Goal: Information Seeking & Learning: Learn about a topic

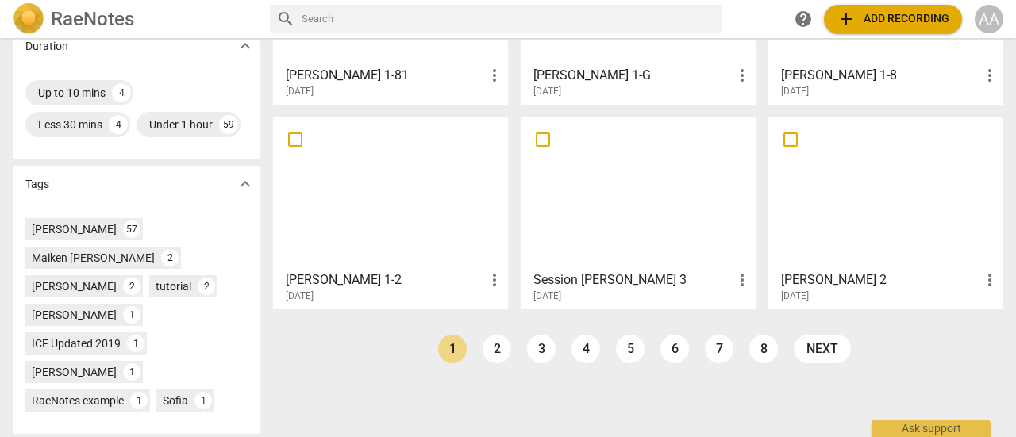
scroll to position [413, 0]
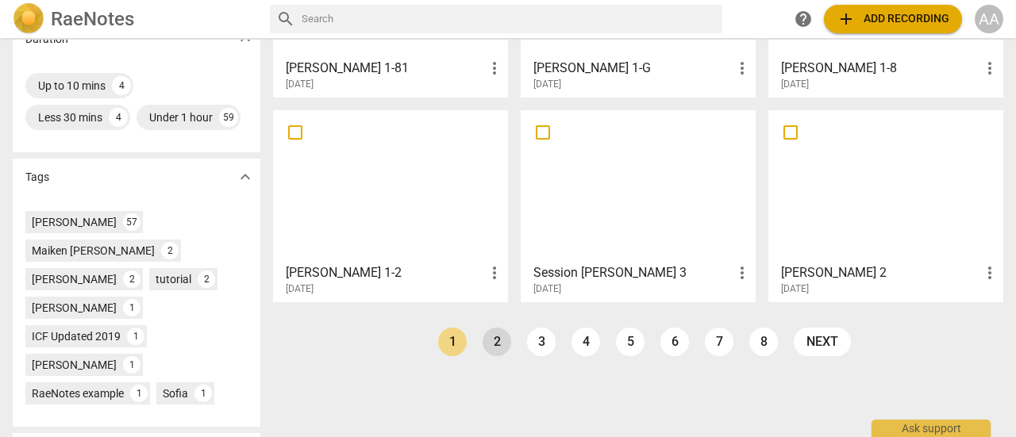
click at [497, 348] on link "2" at bounding box center [496, 342] width 29 height 29
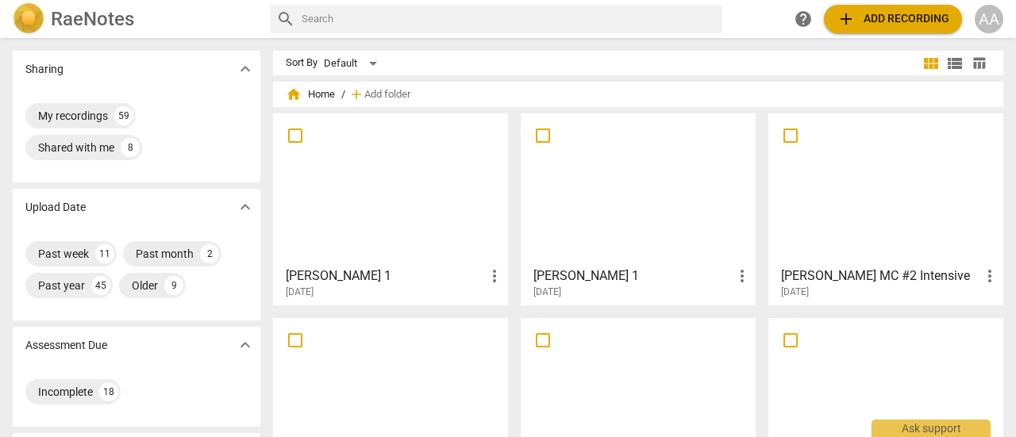
click at [905, 221] on div at bounding box center [886, 189] width 224 height 140
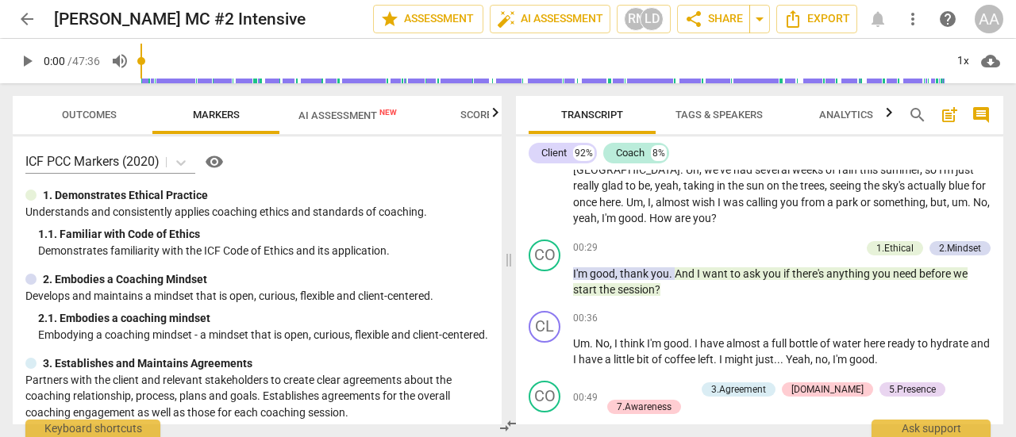
scroll to position [209, 0]
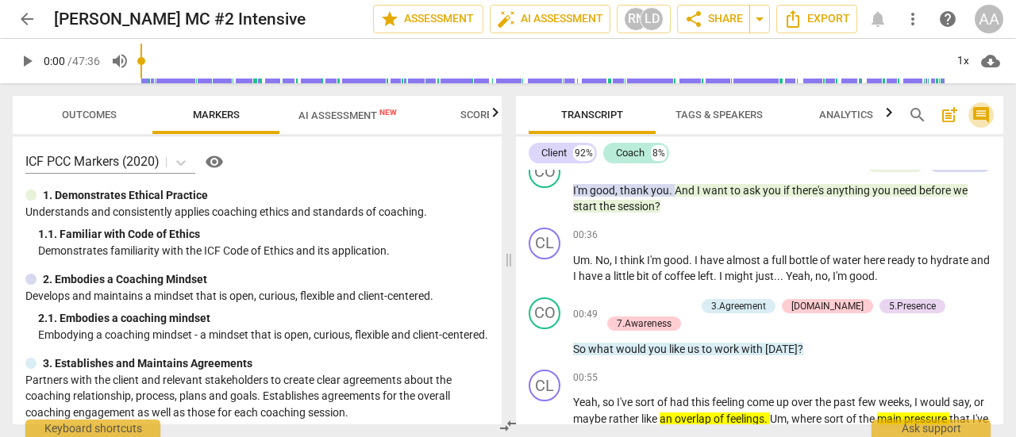
click at [983, 120] on span "comment" at bounding box center [980, 115] width 19 height 19
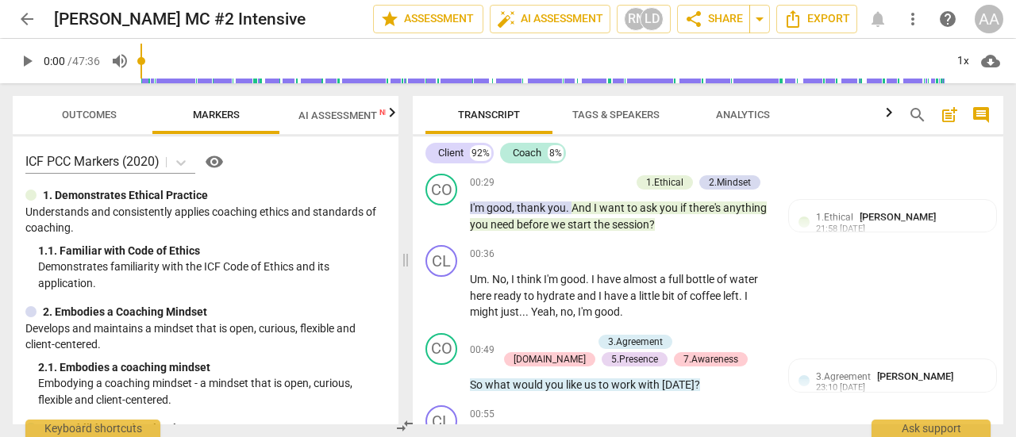
scroll to position [227, 0]
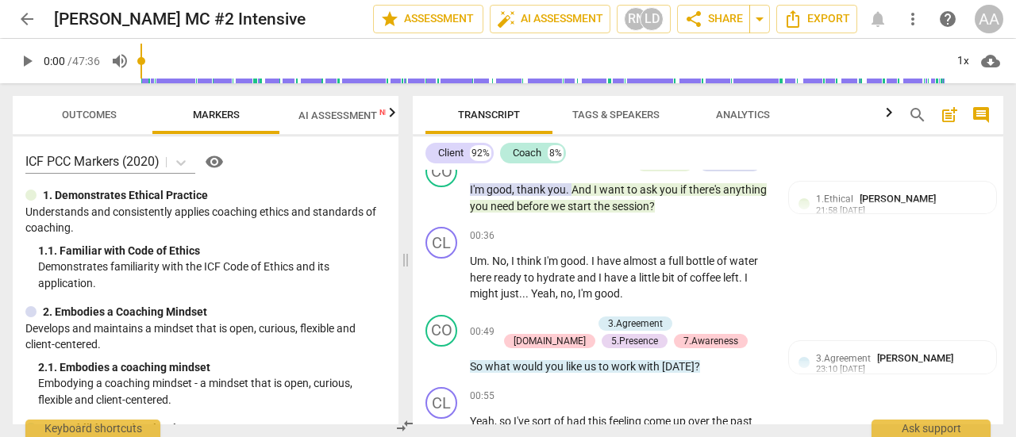
click at [89, 112] on span "Outcomes" at bounding box center [89, 115] width 55 height 12
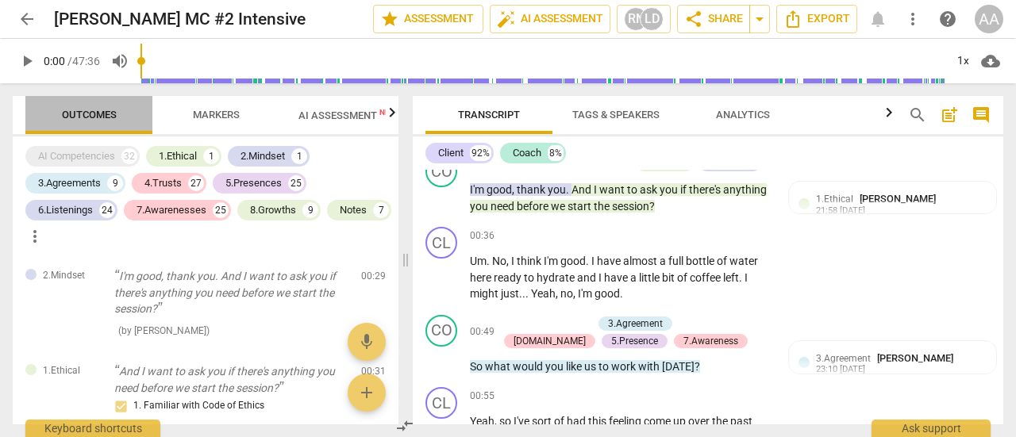
click at [89, 112] on span "Outcomes" at bounding box center [89, 115] width 55 height 12
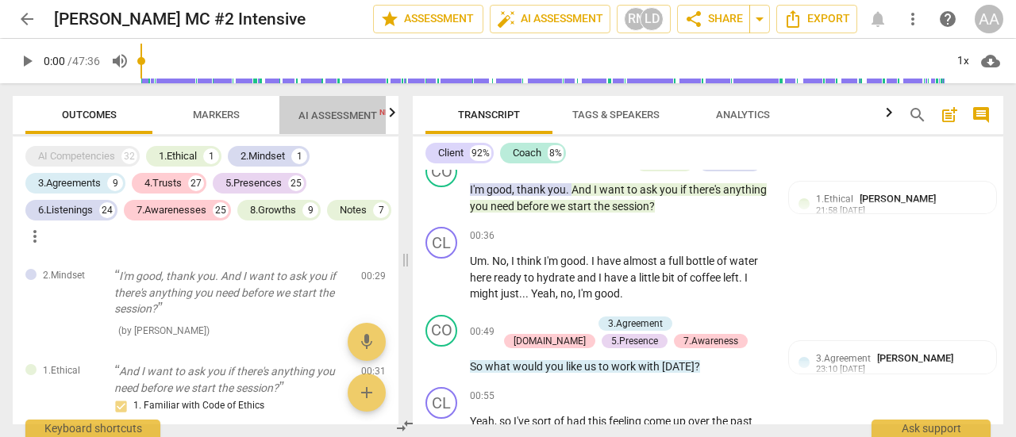
click at [356, 120] on span "AI Assessment New" at bounding box center [347, 116] width 98 height 12
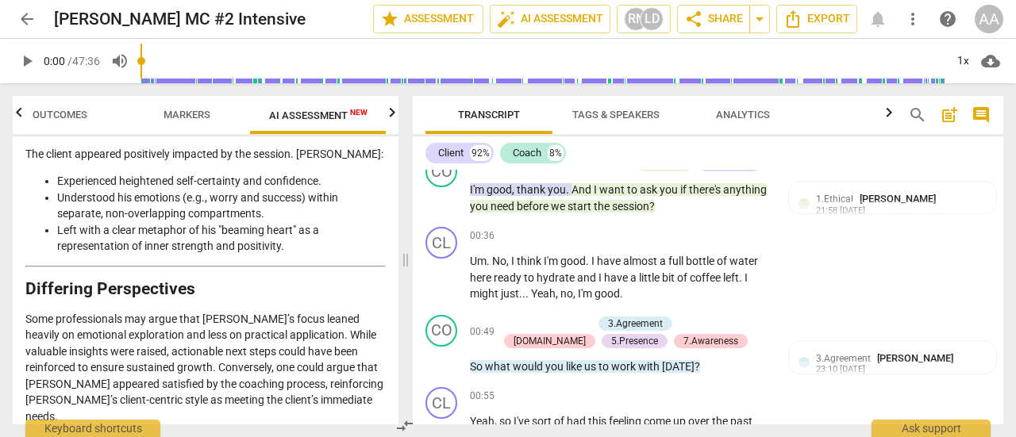
scroll to position [3219, 0]
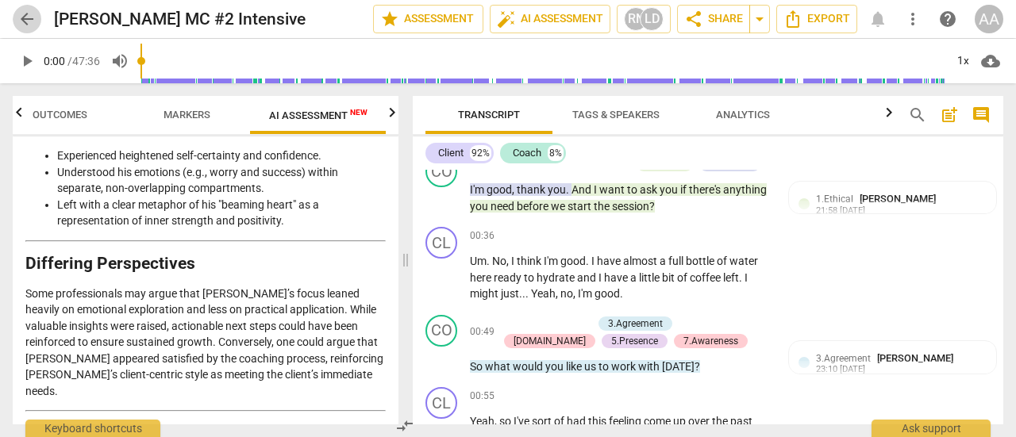
click at [30, 28] on span "arrow_back" at bounding box center [26, 19] width 19 height 19
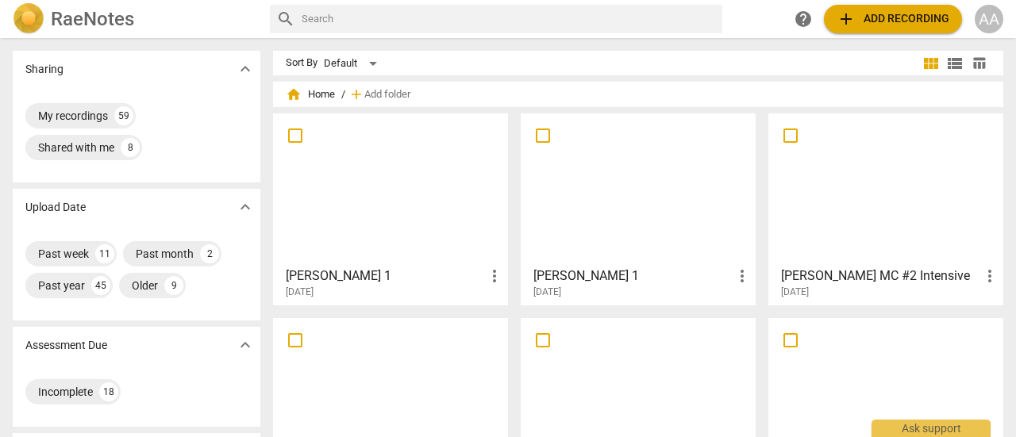
click at [863, 250] on div at bounding box center [886, 189] width 224 height 140
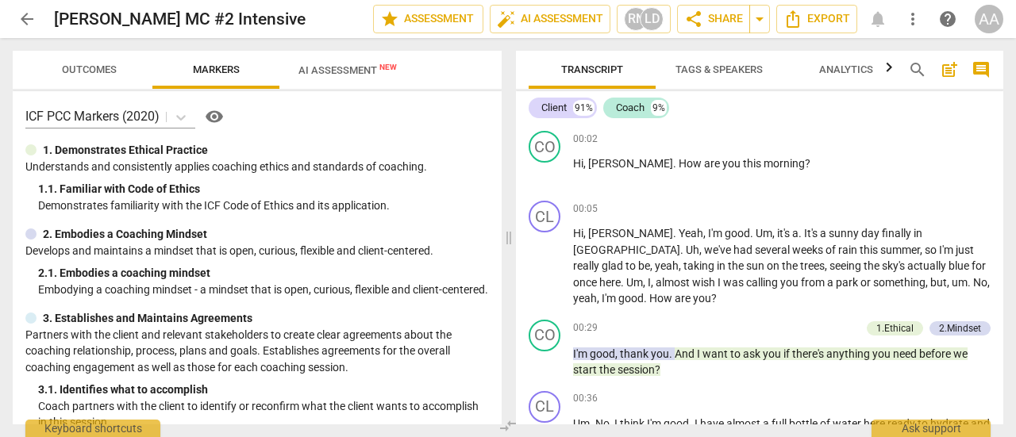
click at [356, 69] on span "AI Assessment New" at bounding box center [347, 70] width 98 height 12
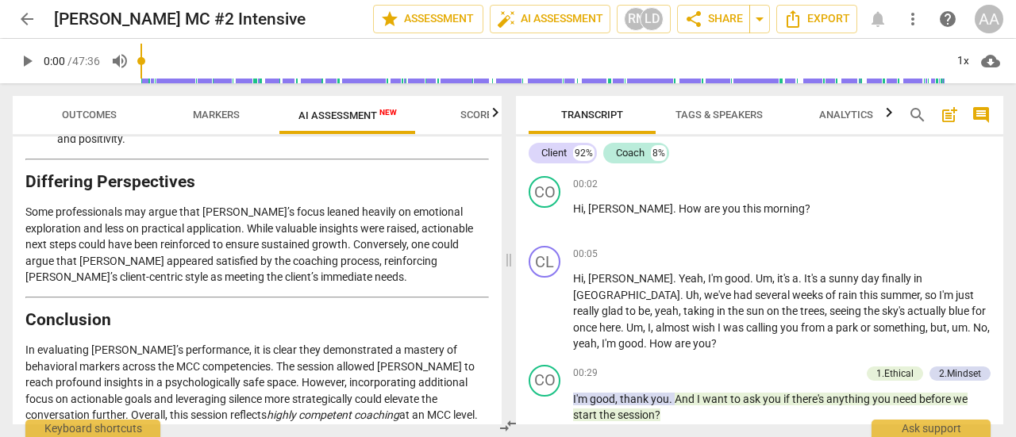
scroll to position [2709, 0]
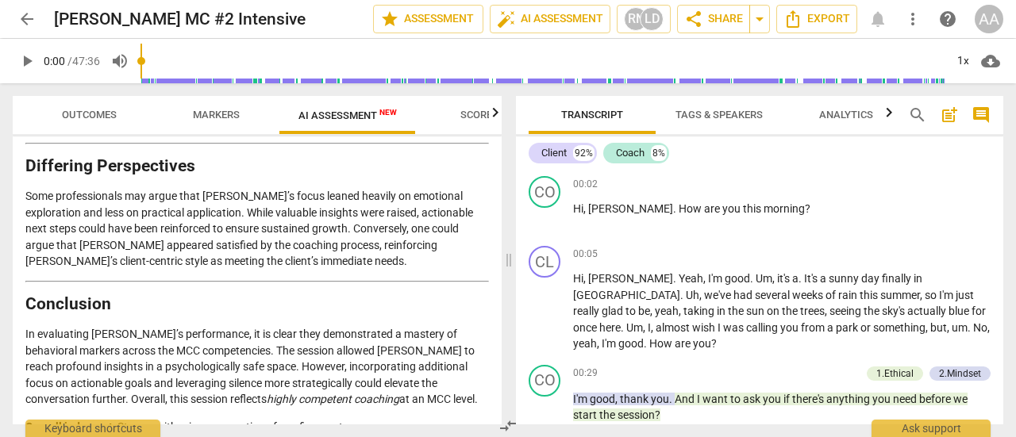
click at [24, 21] on span "arrow_back" at bounding box center [26, 19] width 19 height 19
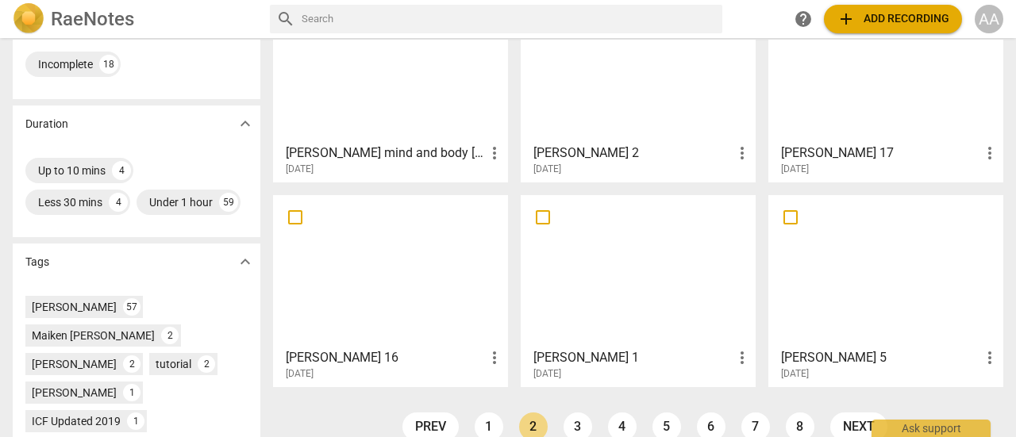
scroll to position [341, 0]
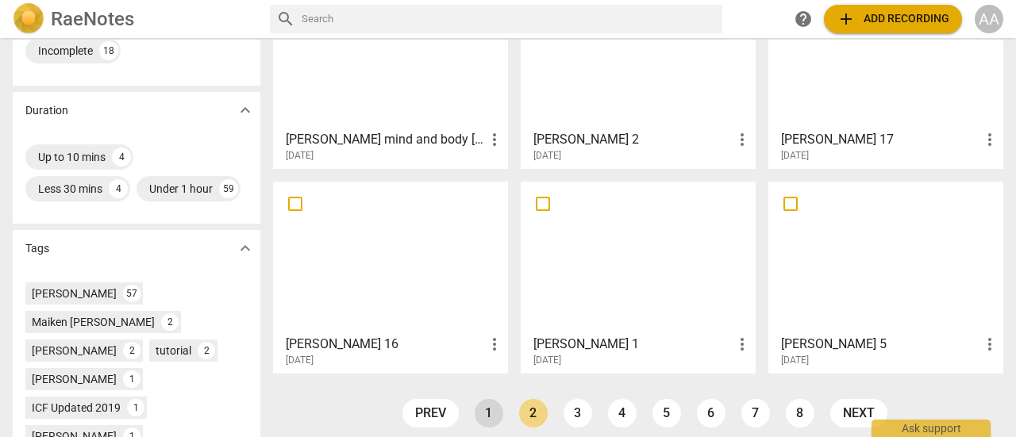
click at [484, 416] on link "1" at bounding box center [489, 413] width 29 height 29
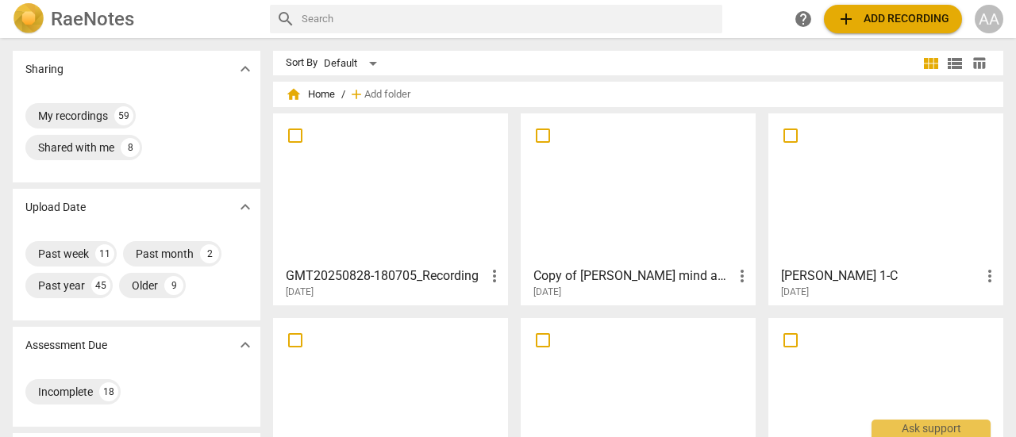
click at [935, 351] on div at bounding box center [886, 394] width 224 height 140
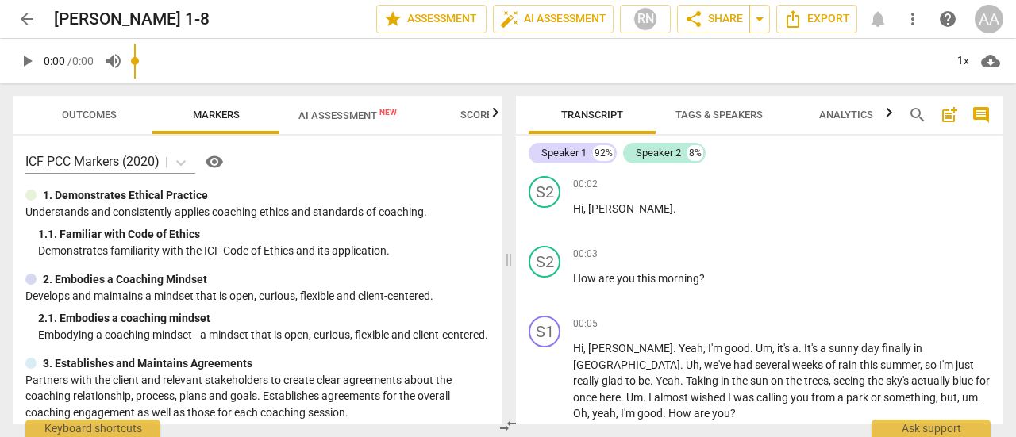
click at [348, 74] on input "range" at bounding box center [539, 61] width 810 height 51
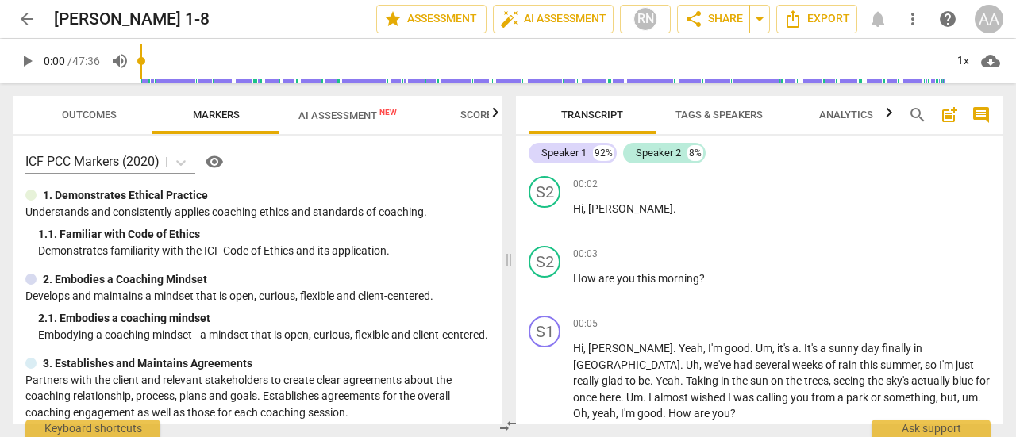
click at [349, 113] on span "AI Assessment New" at bounding box center [347, 116] width 98 height 12
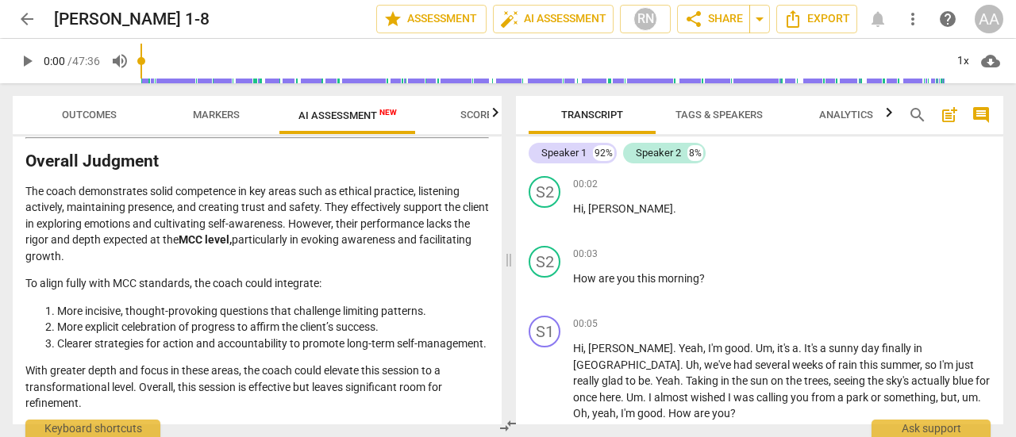
scroll to position [2960, 0]
click at [25, 25] on span "arrow_back" at bounding box center [26, 19] width 19 height 19
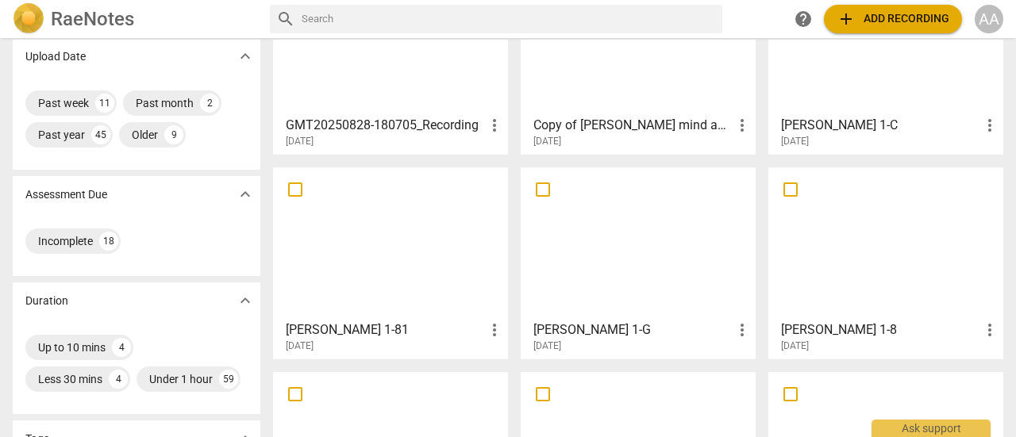
scroll to position [152, 0]
click at [853, 304] on div at bounding box center [886, 241] width 224 height 140
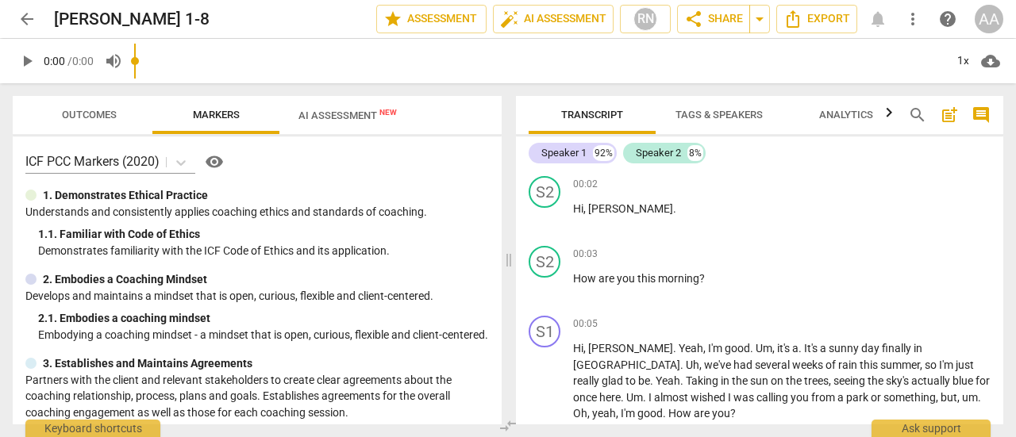
click at [352, 67] on input "range" at bounding box center [539, 61] width 810 height 51
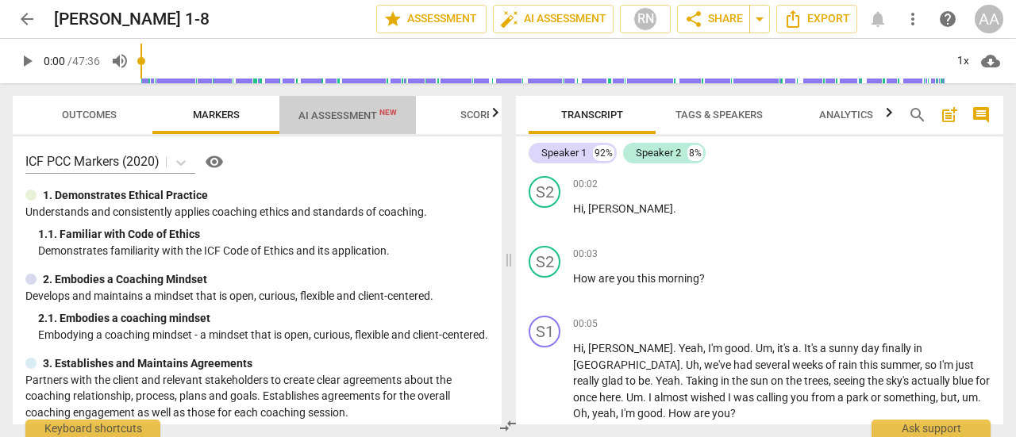
click at [356, 115] on span "AI Assessment New" at bounding box center [347, 116] width 98 height 12
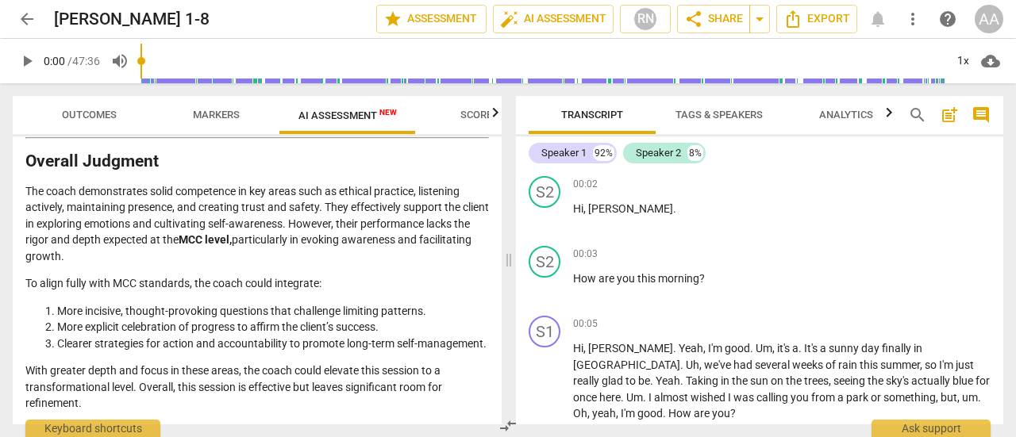
scroll to position [2960, 0]
click at [36, 25] on span "arrow_back" at bounding box center [26, 19] width 19 height 19
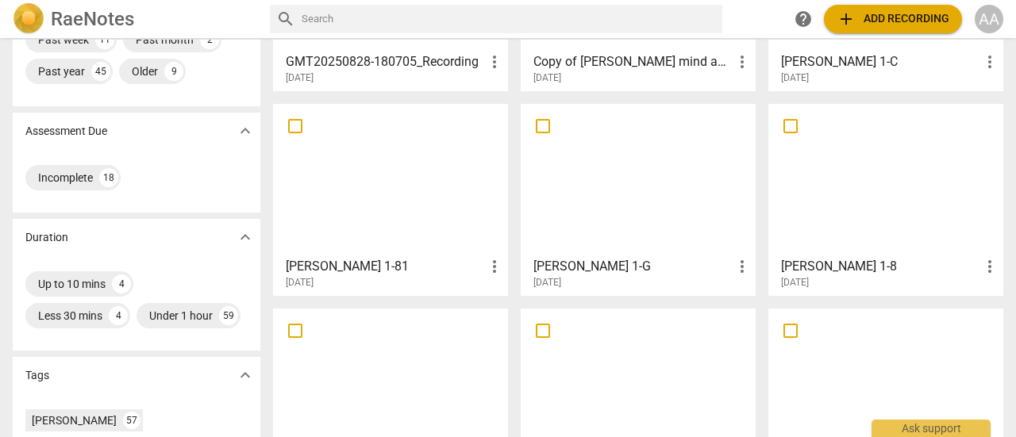
scroll to position [225, 0]
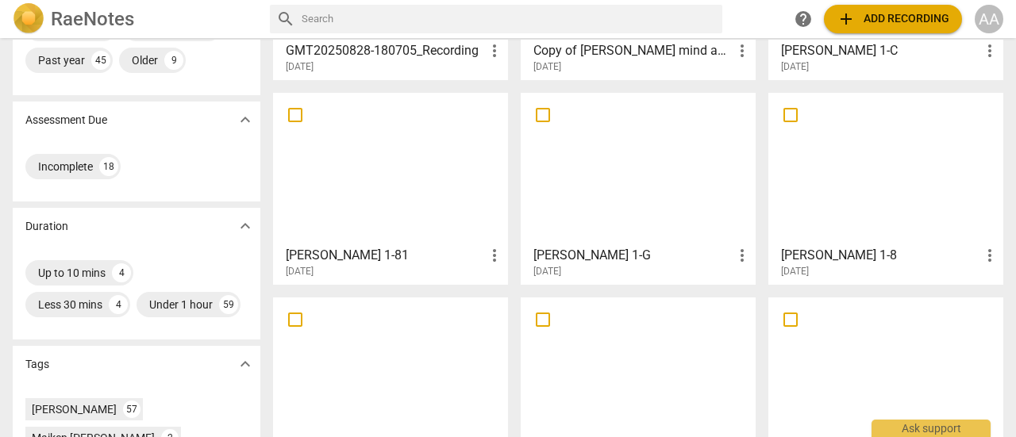
click at [395, 190] on div at bounding box center [391, 168] width 224 height 140
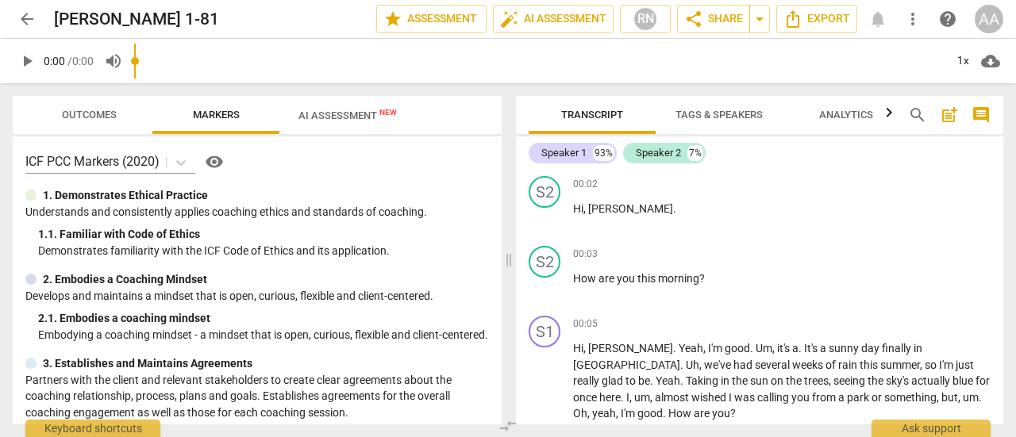
click at [356, 76] on input "range" at bounding box center [539, 61] width 810 height 51
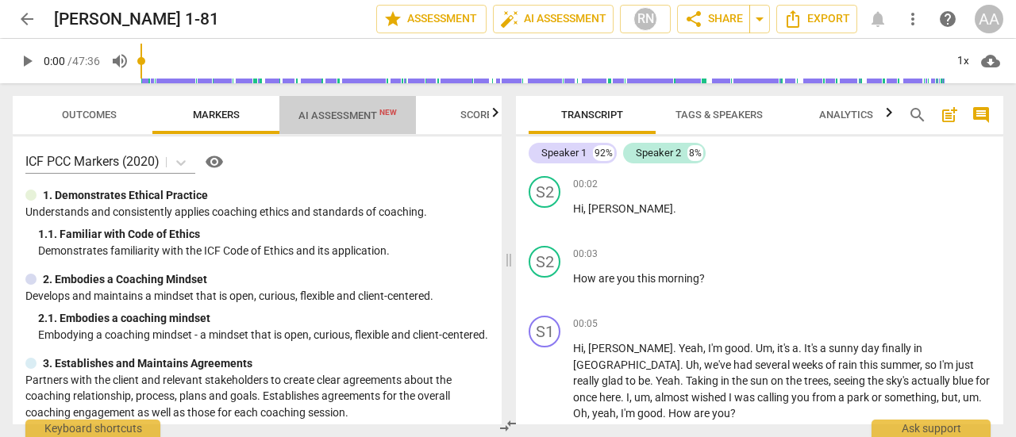
click at [354, 117] on span "AI Assessment New" at bounding box center [347, 116] width 98 height 12
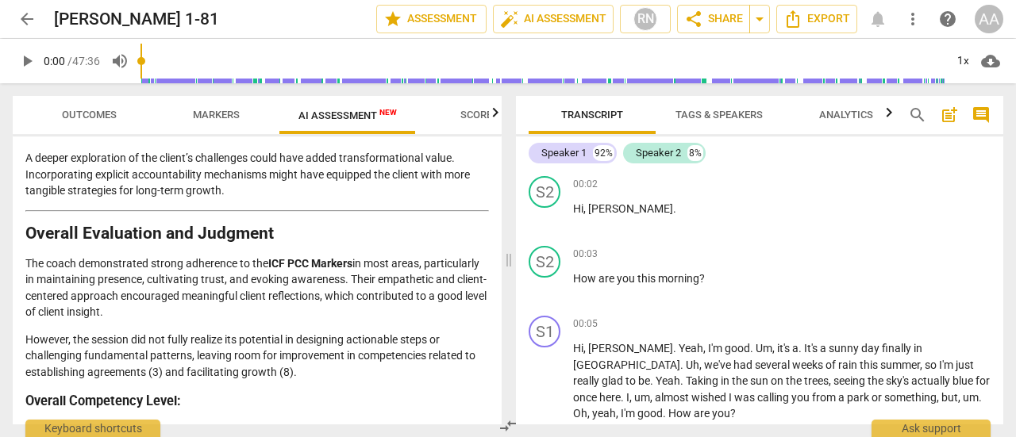
scroll to position [2994, 0]
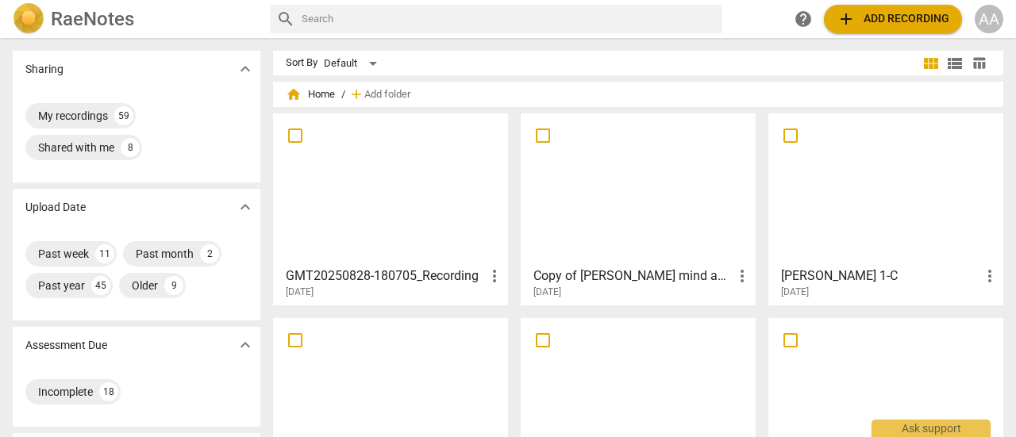
click at [402, 225] on div at bounding box center [391, 189] width 224 height 140
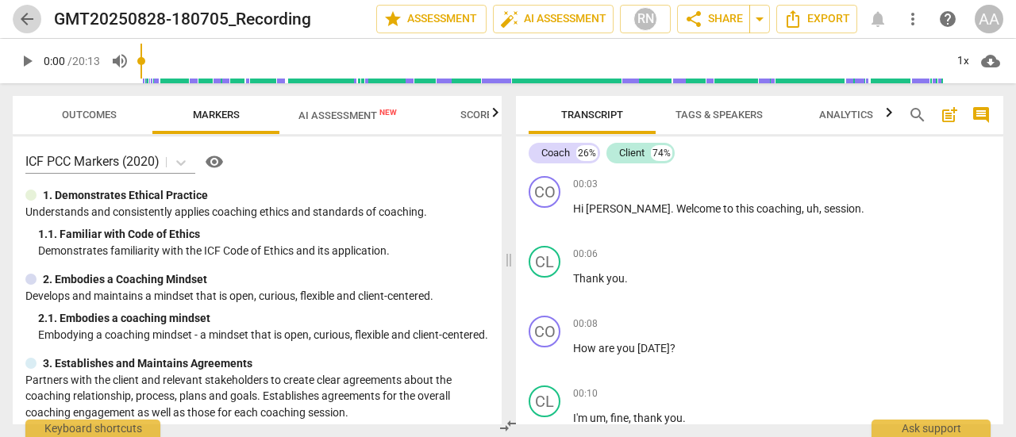
click at [30, 27] on span "arrow_back" at bounding box center [26, 19] width 19 height 19
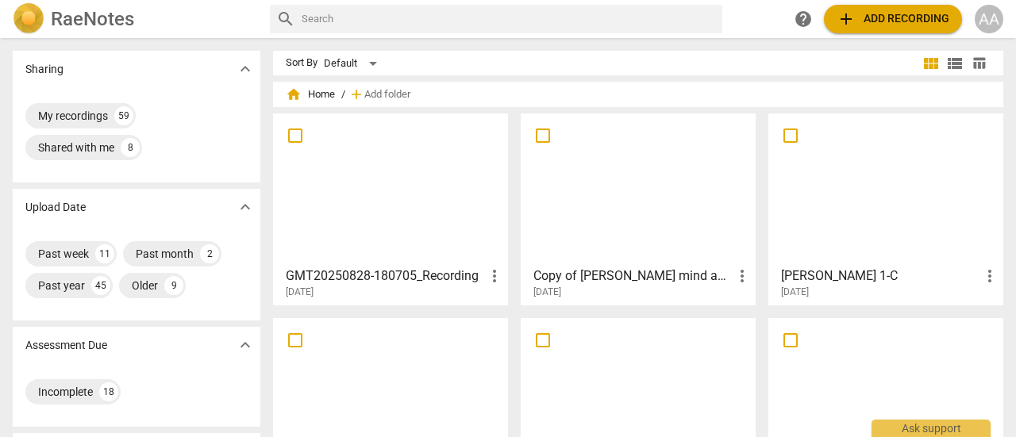
drag, startPoint x: 1009, startPoint y: 155, endPoint x: 1015, endPoint y: 215, distance: 60.6
click at [1015, 215] on div "Sharing expand_more My recordings 59 Shared with me 8 Upload Date expand_more P…" at bounding box center [508, 239] width 1016 height 398
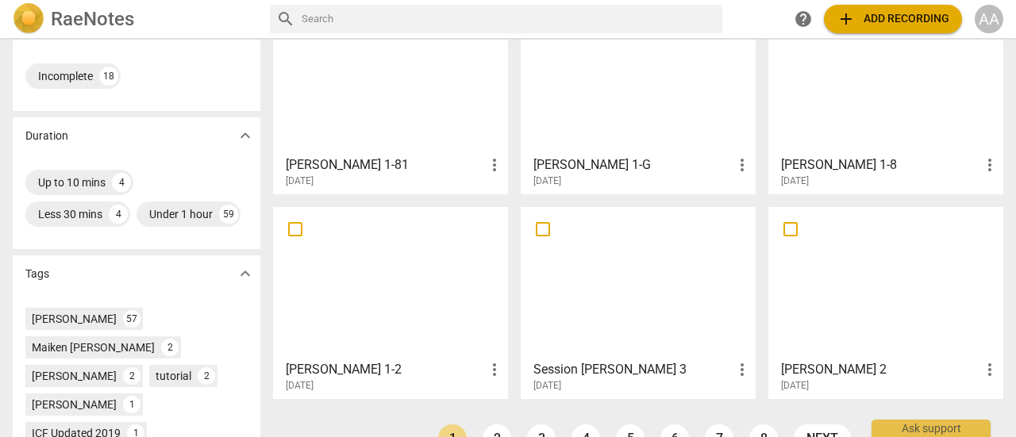
scroll to position [330, 0]
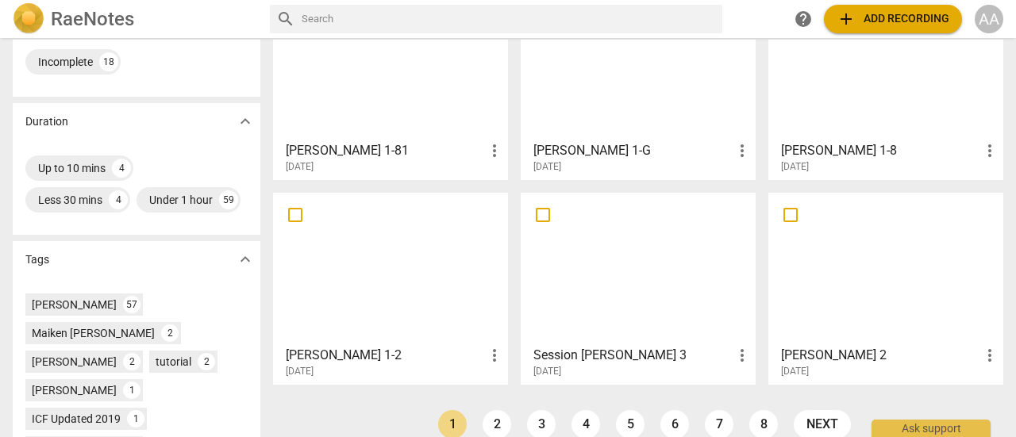
click at [633, 309] on div at bounding box center [638, 268] width 224 height 140
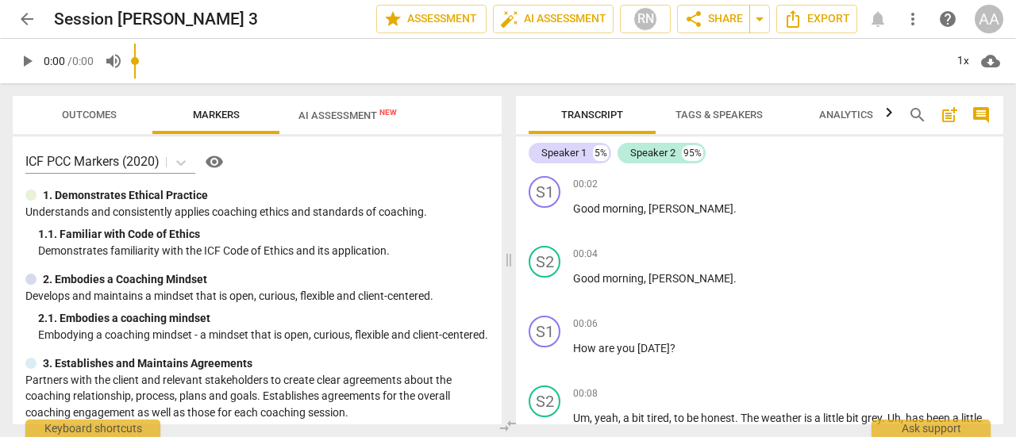
click at [353, 67] on input "range" at bounding box center [539, 61] width 810 height 51
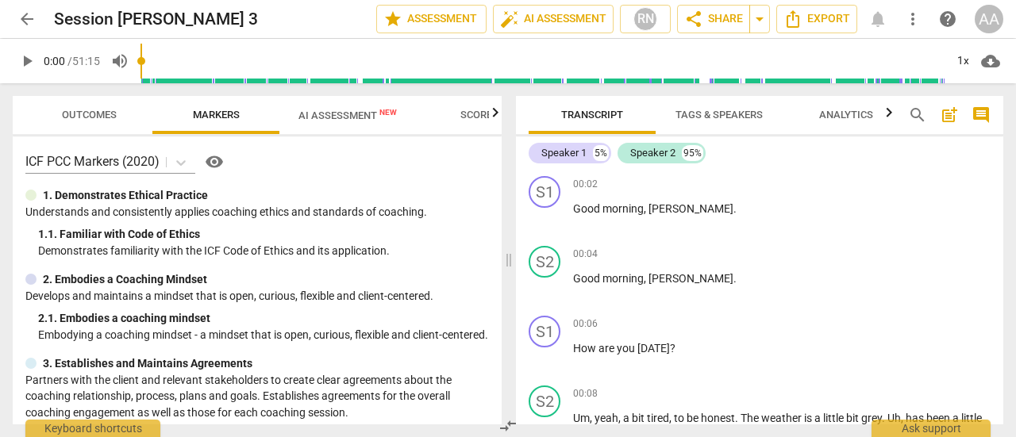
click at [355, 117] on span "AI Assessment New" at bounding box center [347, 116] width 98 height 12
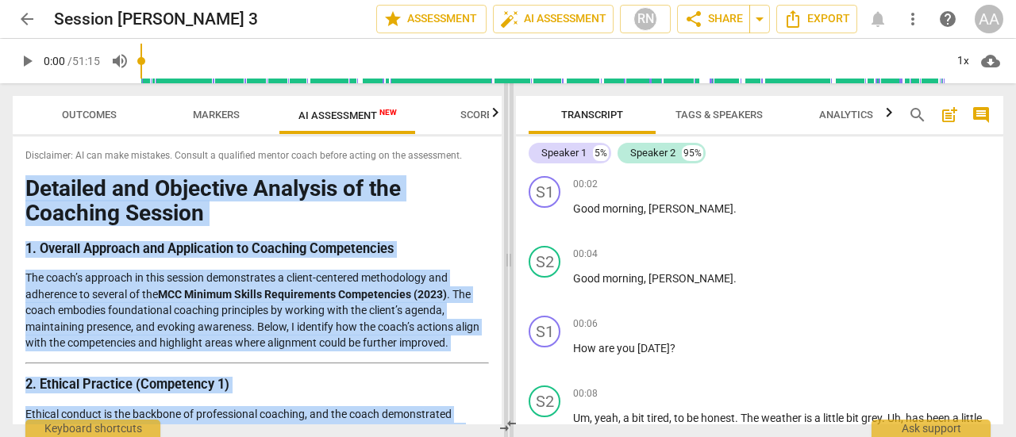
drag, startPoint x: 495, startPoint y: 147, endPoint x: 509, endPoint y: 193, distance: 48.2
click at [509, 193] on div "Outcomes Markers AI Assessment New Scores Disclaimer: AI can make mistakes. Con…" at bounding box center [508, 260] width 1016 height 354
click at [495, 153] on div "Disclaimer: AI can make mistakes. Consult a qualified mentor coach before actin…" at bounding box center [257, 280] width 489 height 288
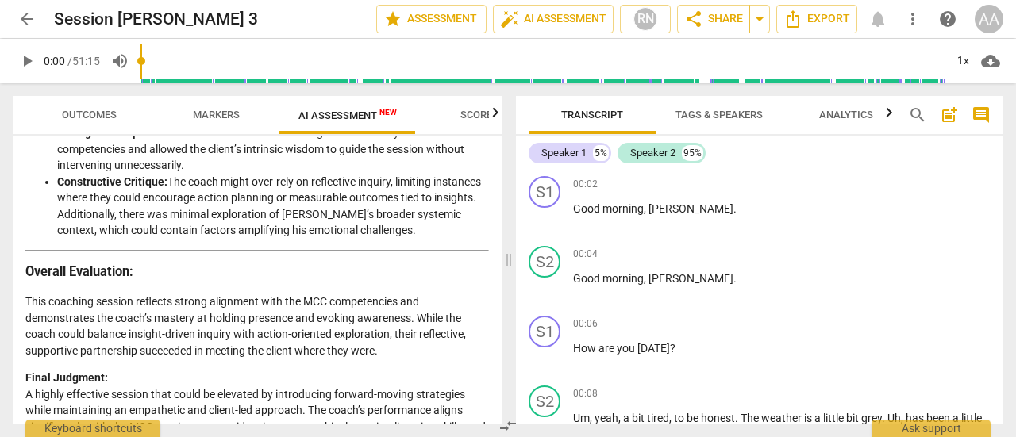
scroll to position [2779, 0]
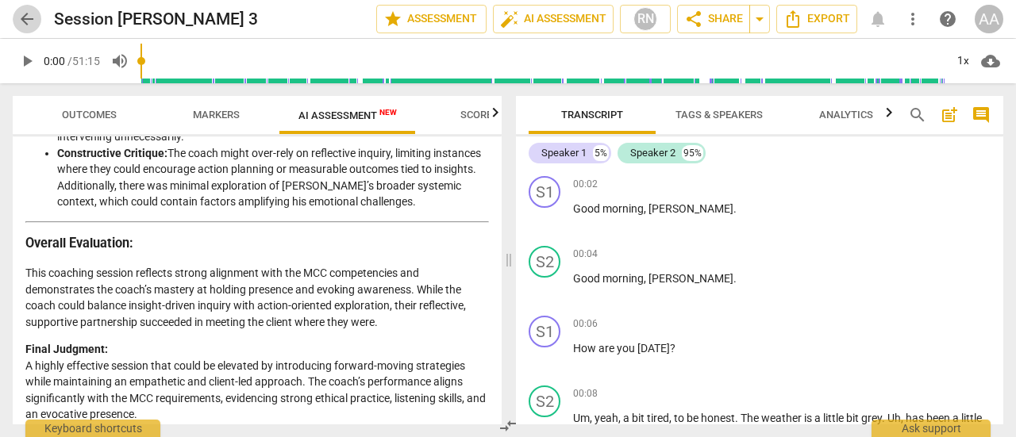
click at [21, 25] on span "arrow_back" at bounding box center [26, 19] width 19 height 19
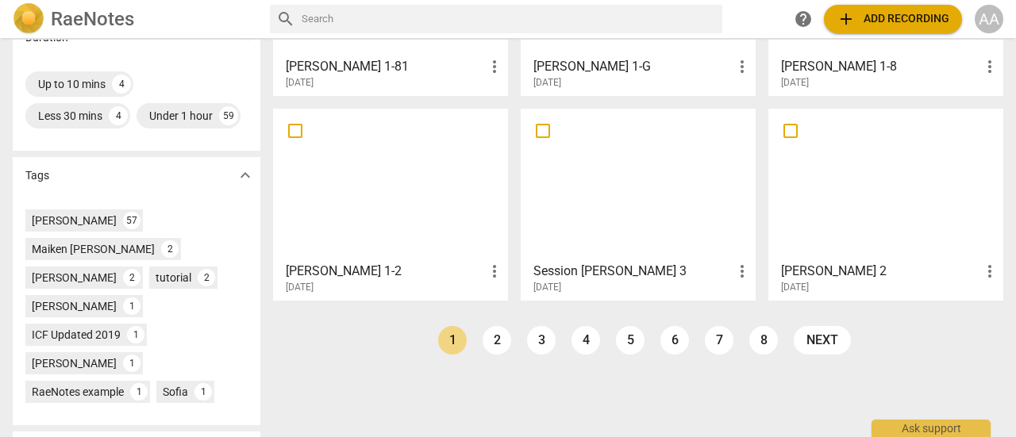
scroll to position [416, 0]
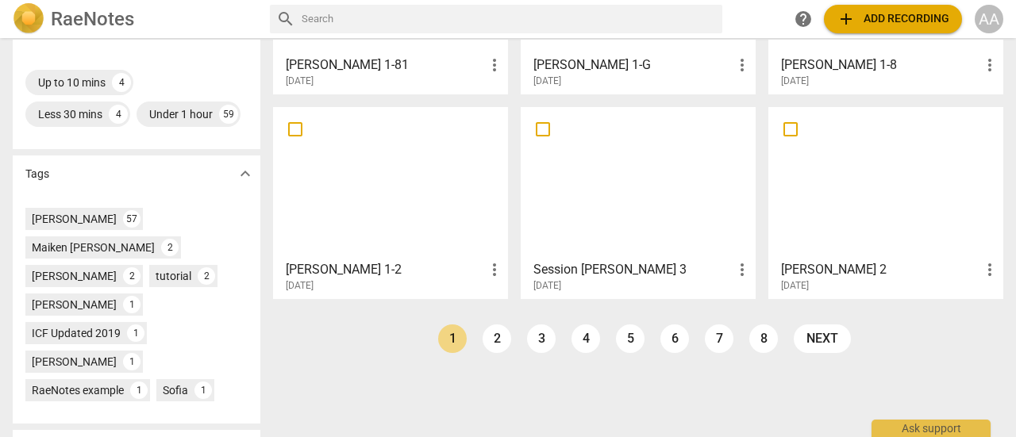
click at [810, 269] on h3 "[PERSON_NAME] 2" at bounding box center [880, 269] width 199 height 19
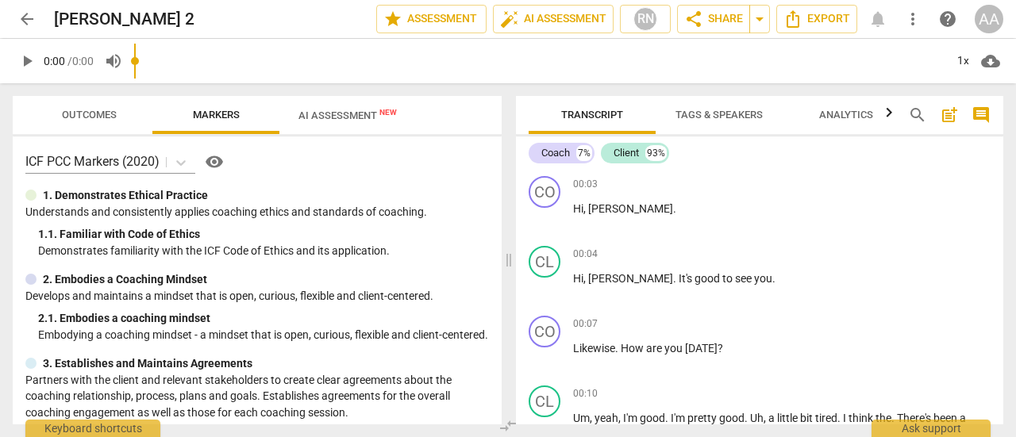
click at [361, 73] on input "range" at bounding box center [539, 61] width 810 height 51
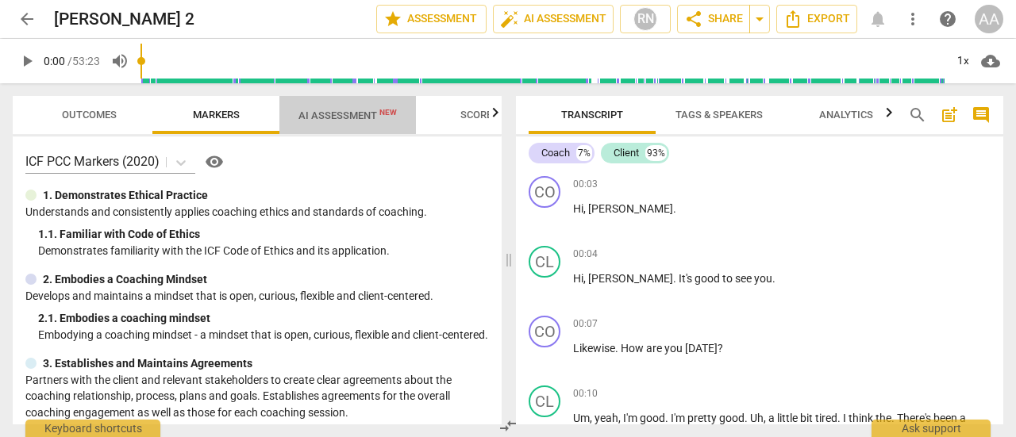
click at [364, 123] on span "AI Assessment New" at bounding box center [347, 115] width 136 height 24
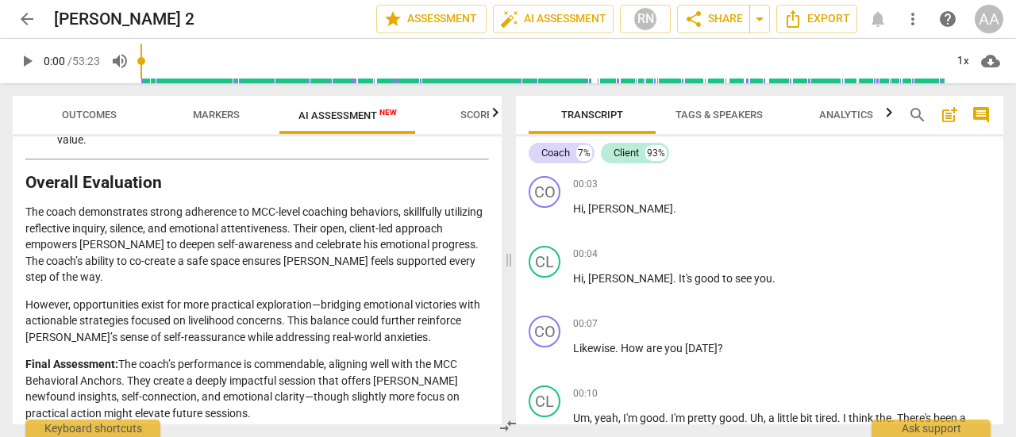
scroll to position [2677, 0]
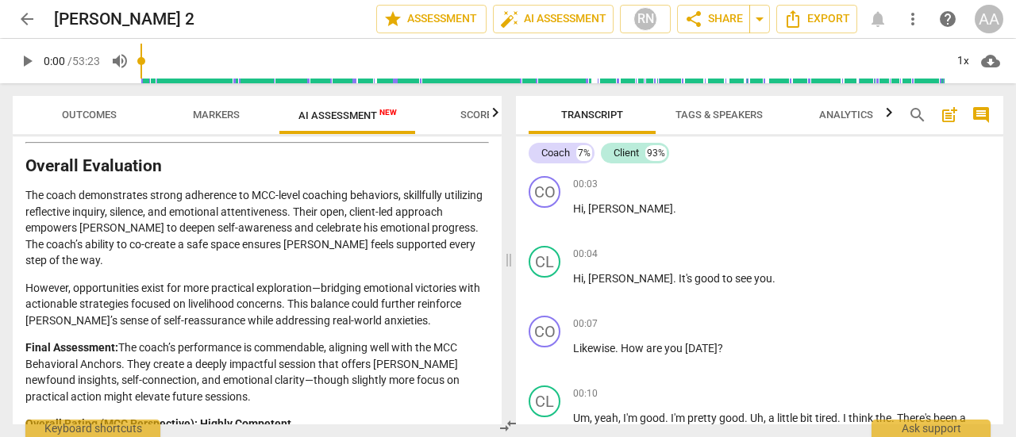
click at [31, 23] on span "arrow_back" at bounding box center [26, 19] width 19 height 19
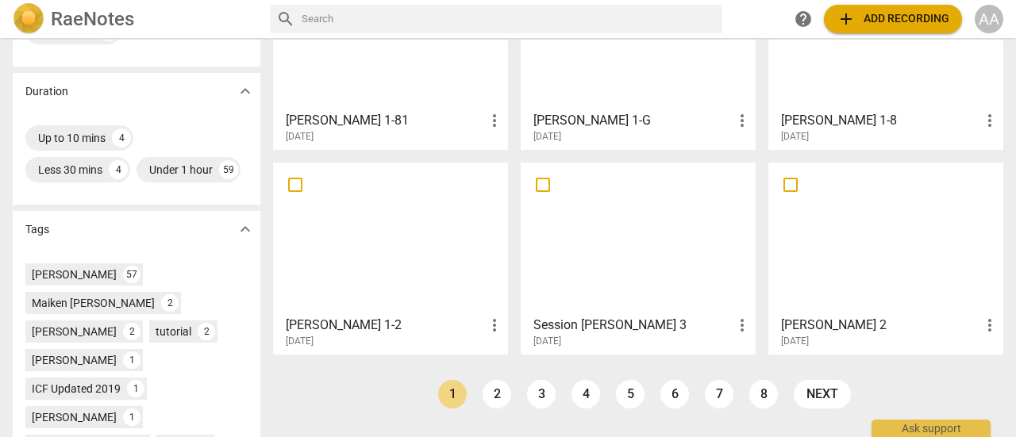
scroll to position [365, 0]
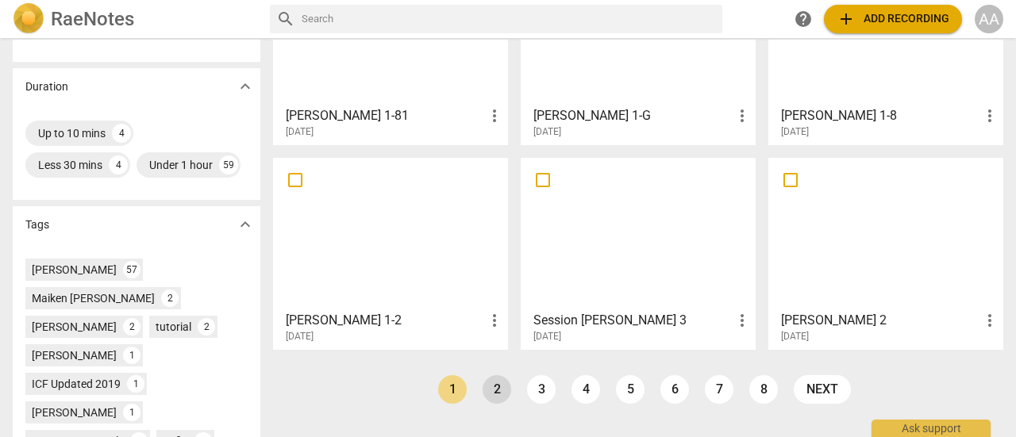
click at [497, 393] on link "2" at bounding box center [496, 389] width 29 height 29
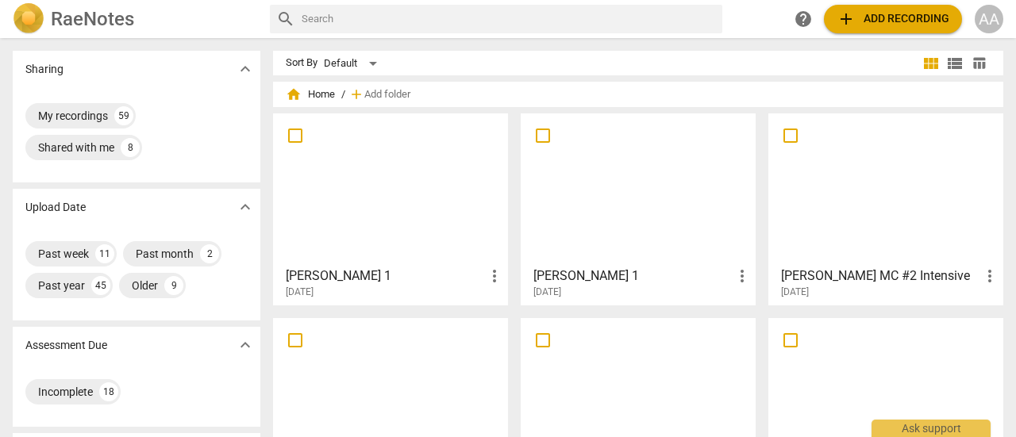
click at [406, 255] on div at bounding box center [391, 189] width 224 height 140
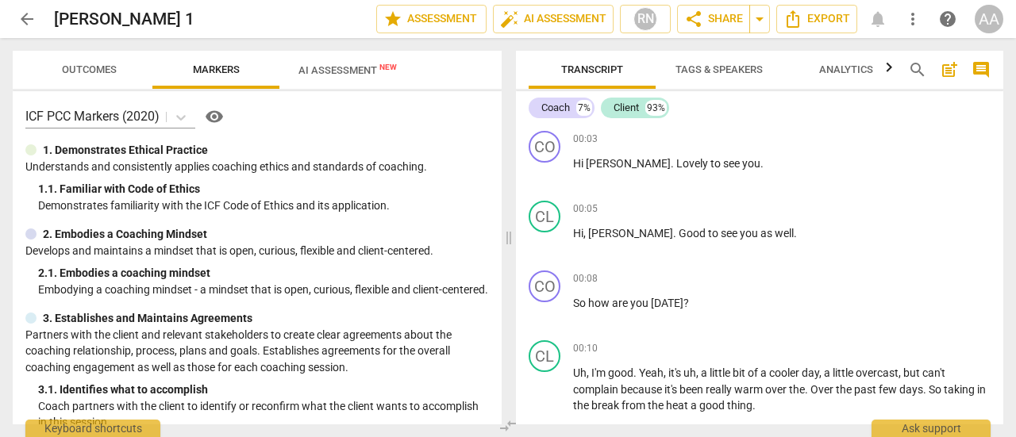
click at [360, 77] on span "AI Assessment New" at bounding box center [347, 70] width 136 height 24
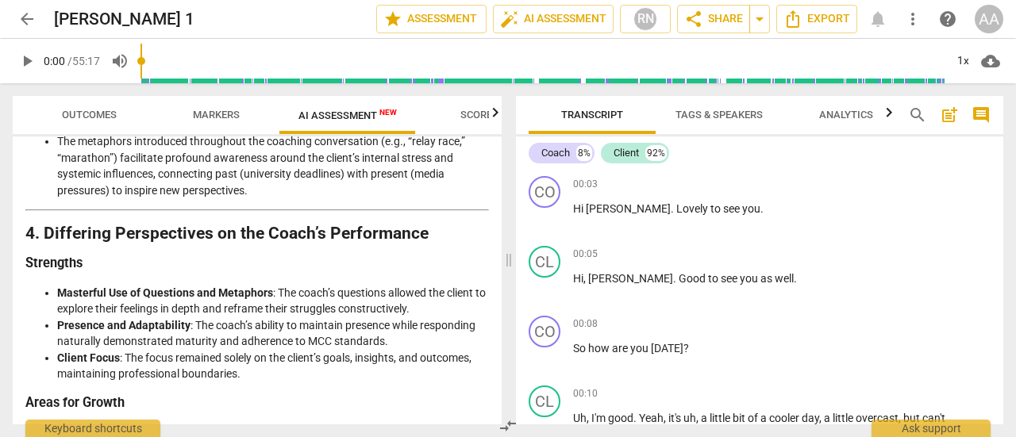
scroll to position [2211, 0]
